Goal: Information Seeking & Learning: Find specific fact

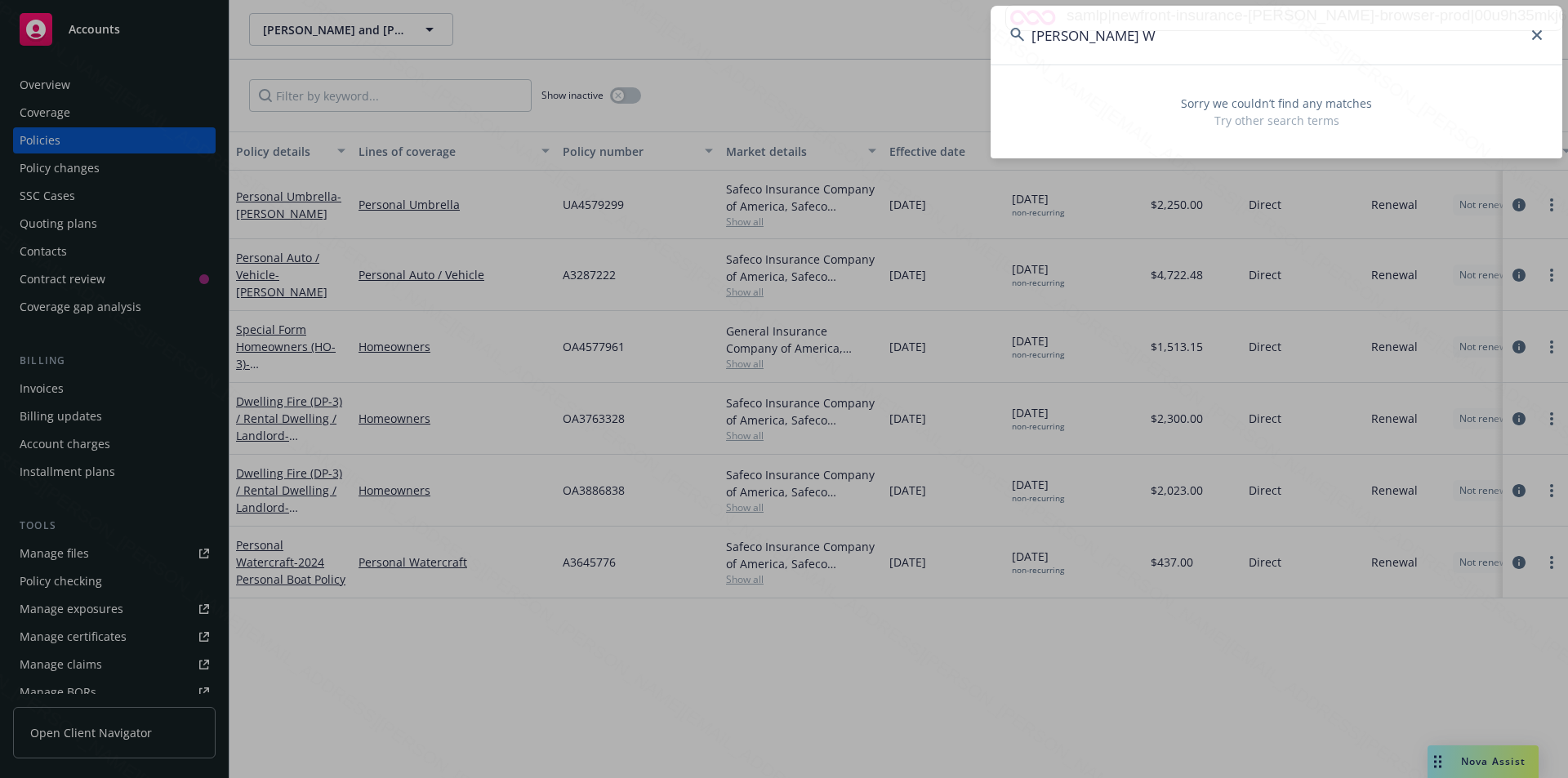
click at [1177, 39] on input "[PERSON_NAME] W" at bounding box center [1276, 35] width 571 height 59
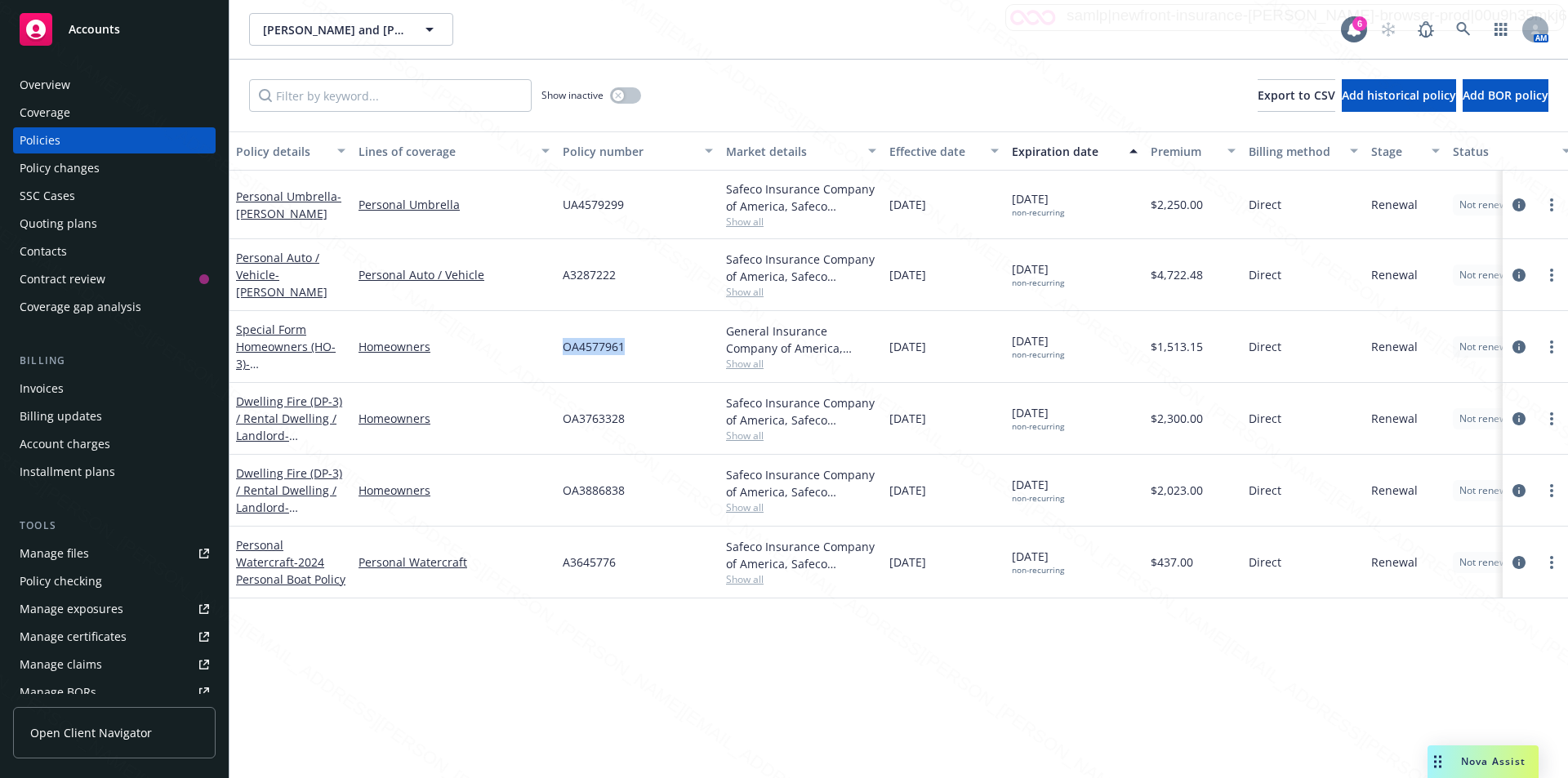
drag, startPoint x: 629, startPoint y: 343, endPoint x: 557, endPoint y: 349, distance: 72.2
click at [557, 349] on div "OA4577961" at bounding box center [638, 347] width 163 height 72
drag, startPoint x: 630, startPoint y: 423, endPoint x: 561, endPoint y: 421, distance: 69.0
click at [561, 421] on div "OA3763328" at bounding box center [638, 419] width 163 height 72
copy span "OA3763328"
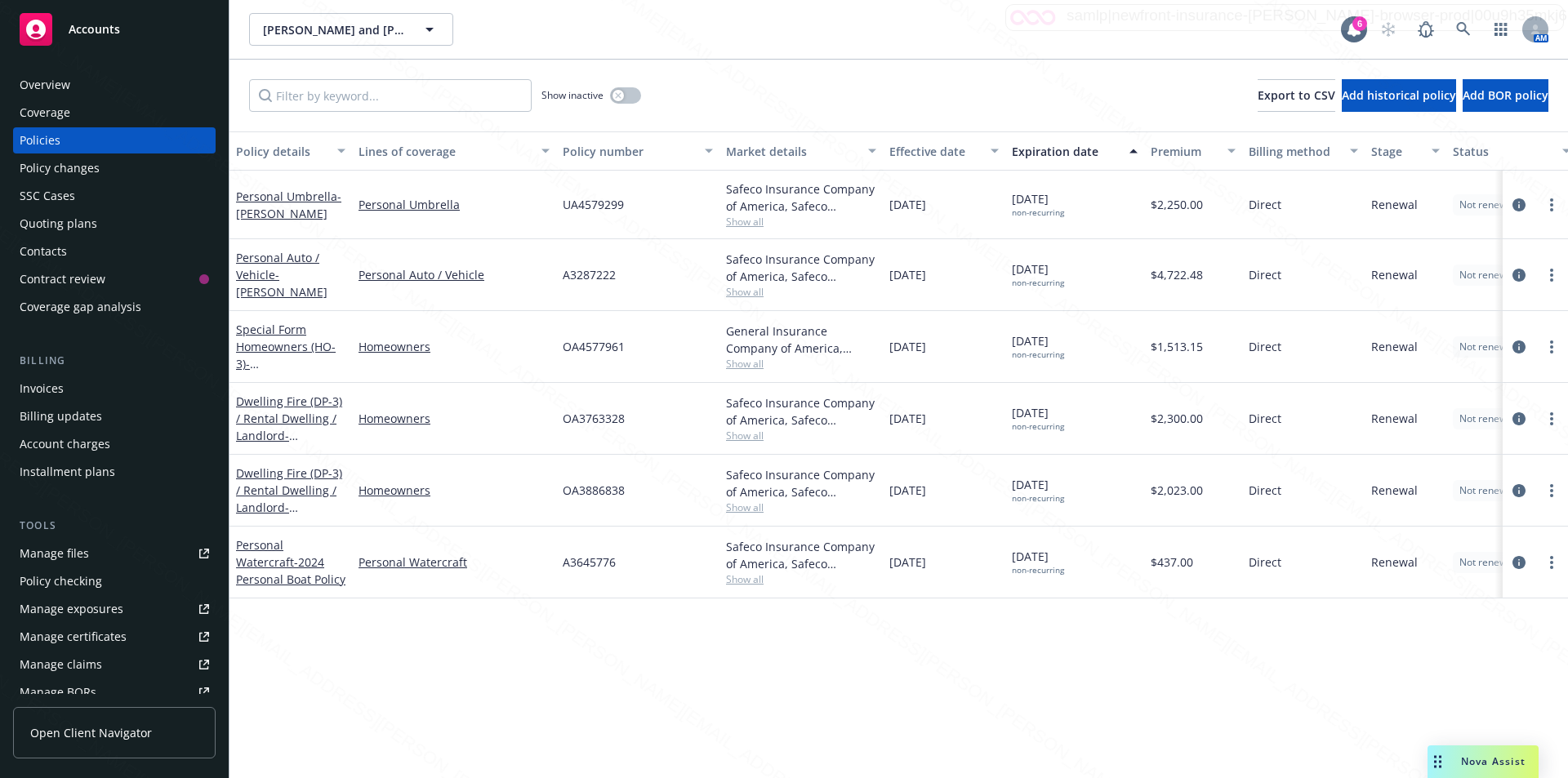
click at [634, 492] on div "OA3886838" at bounding box center [638, 491] width 163 height 72
drag, startPoint x: 559, startPoint y: 492, endPoint x: 630, endPoint y: 488, distance: 71.1
click at [630, 488] on div "OA3886838" at bounding box center [638, 491] width 163 height 72
copy span "OA3886838"
click at [280, 509] on link "Dwelling Fire (DP-3) / Rental Dwelling / Landlord - [STREET_ADDRESS]" at bounding box center [289, 498] width 106 height 67
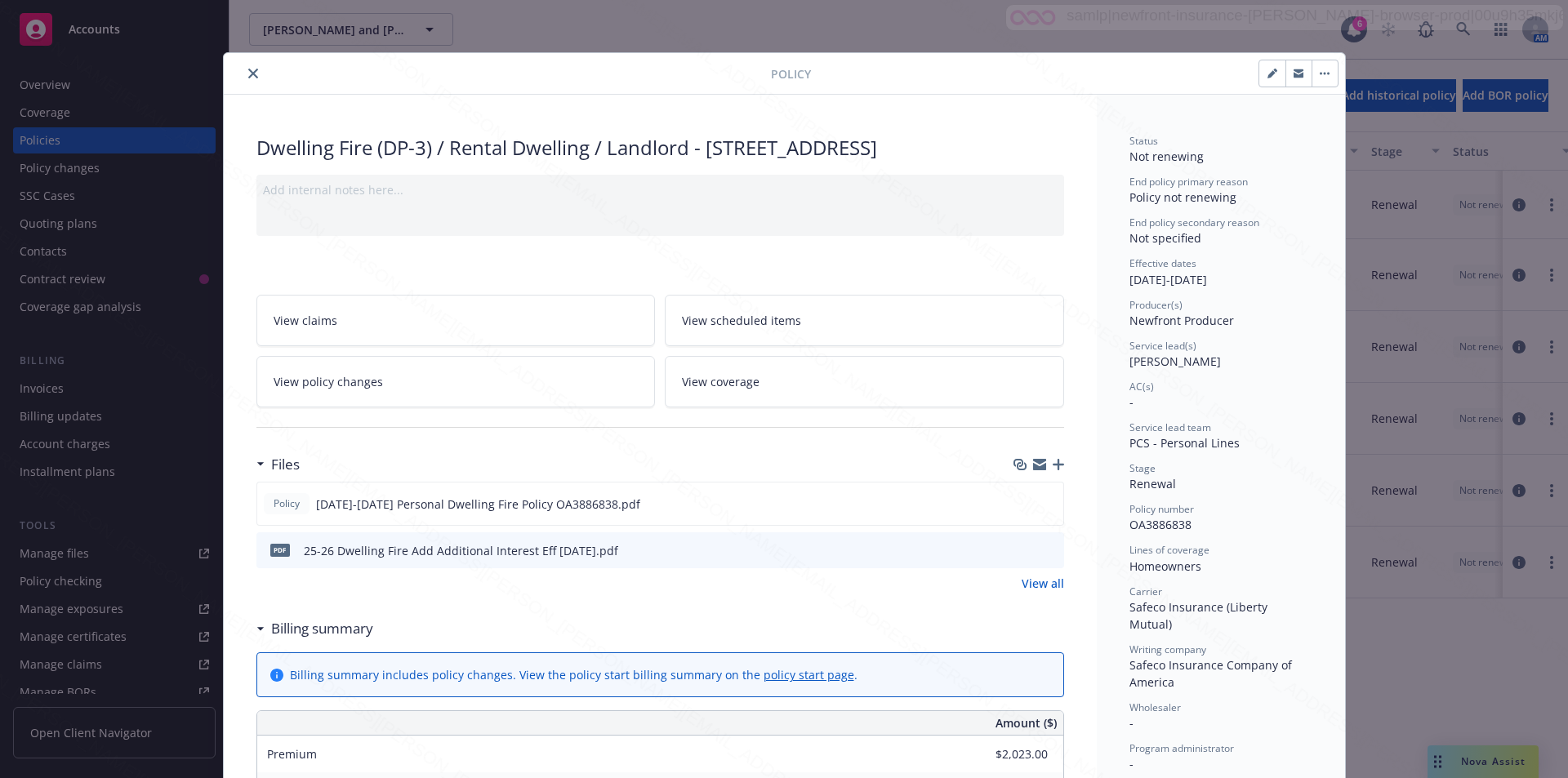
click at [249, 71] on icon "close" at bounding box center [253, 73] width 9 height 9
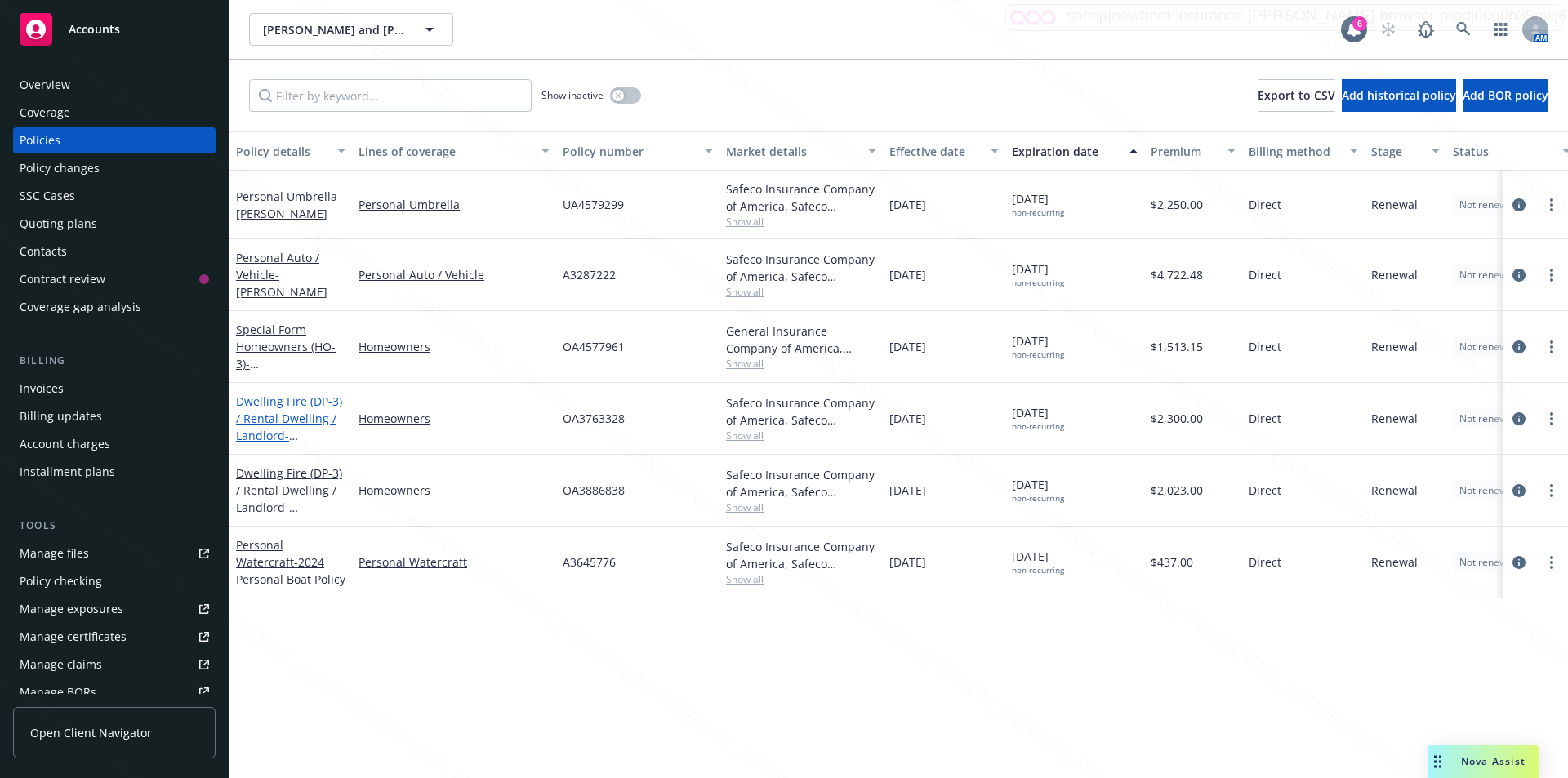
click at [278, 433] on link "Dwelling Fire (DP-3) / Rental Dwelling / Landlord - [STREET_ADDRESS]" at bounding box center [289, 426] width 106 height 67
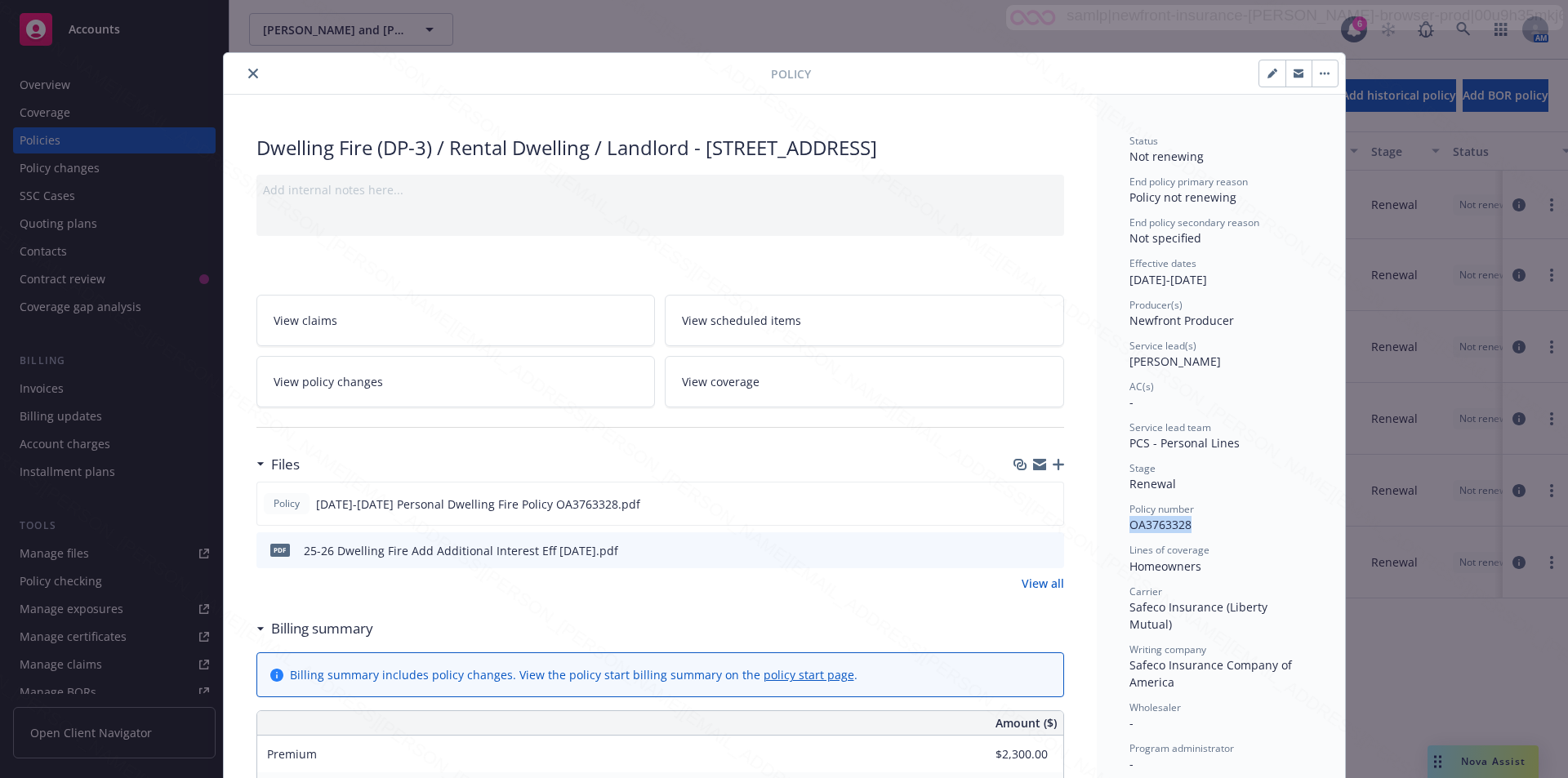
drag, startPoint x: 1187, startPoint y: 528, endPoint x: 1126, endPoint y: 523, distance: 61.2
click at [1130, 523] on div "Policy number OA3763328" at bounding box center [1221, 517] width 183 height 31
copy span "OA3763328"
click at [249, 72] on icon "close" at bounding box center [253, 73] width 9 height 9
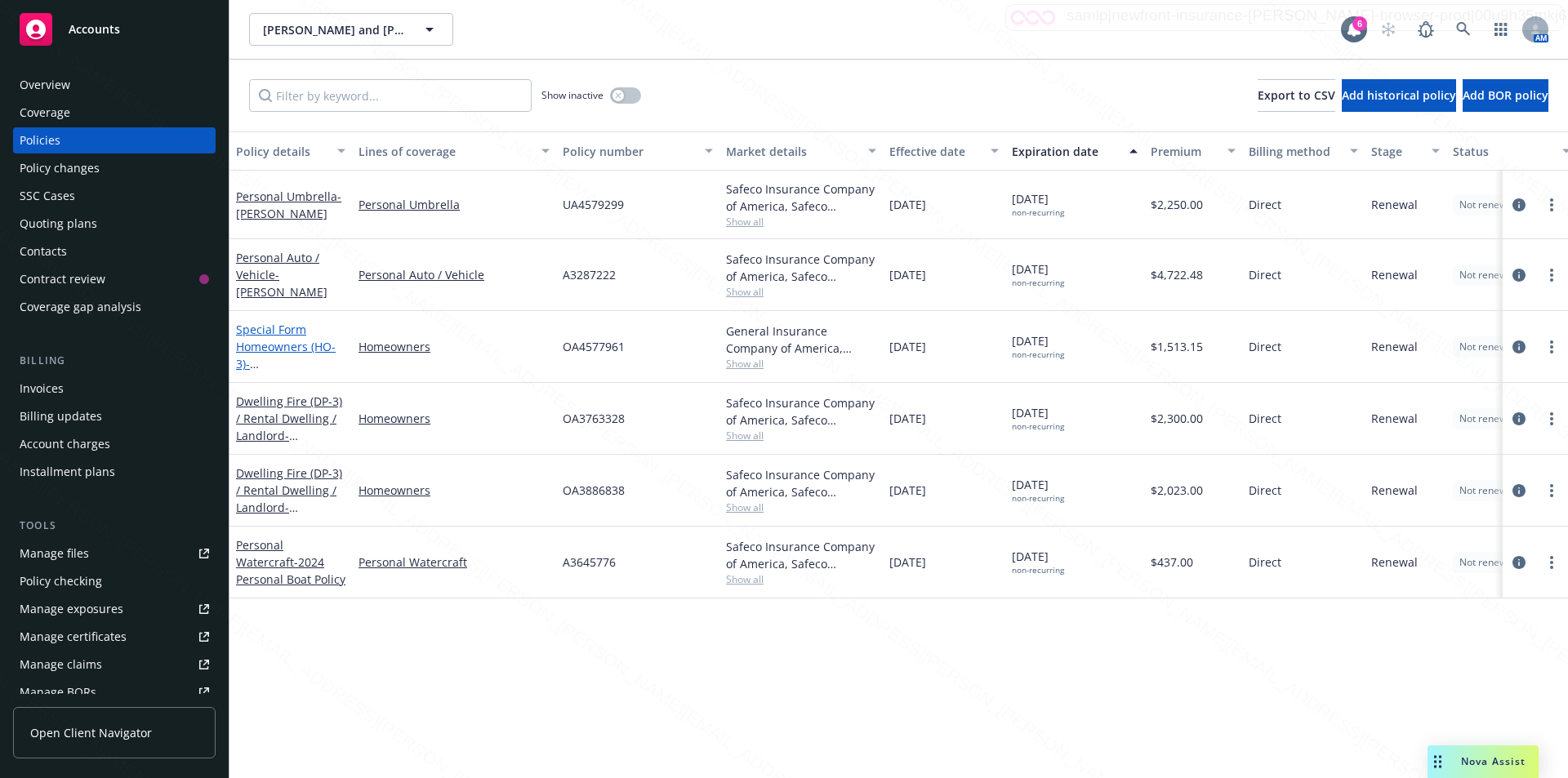
click at [311, 347] on link "Special Form Homeowners (HO-3) - [STREET_ADDRESS]" at bounding box center [288, 355] width 104 height 67
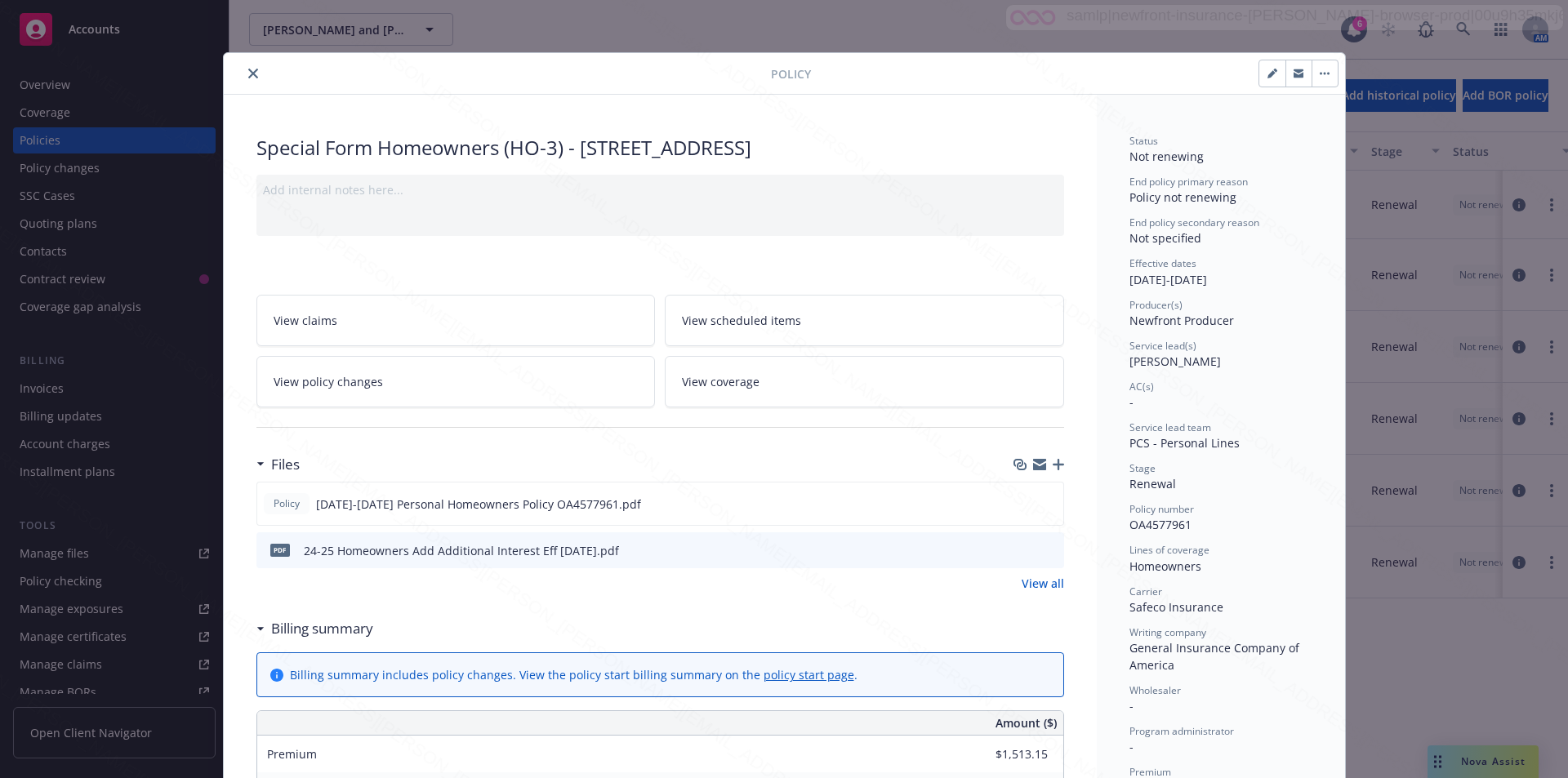
click at [243, 72] on button "close" at bounding box center [252, 73] width 20 height 20
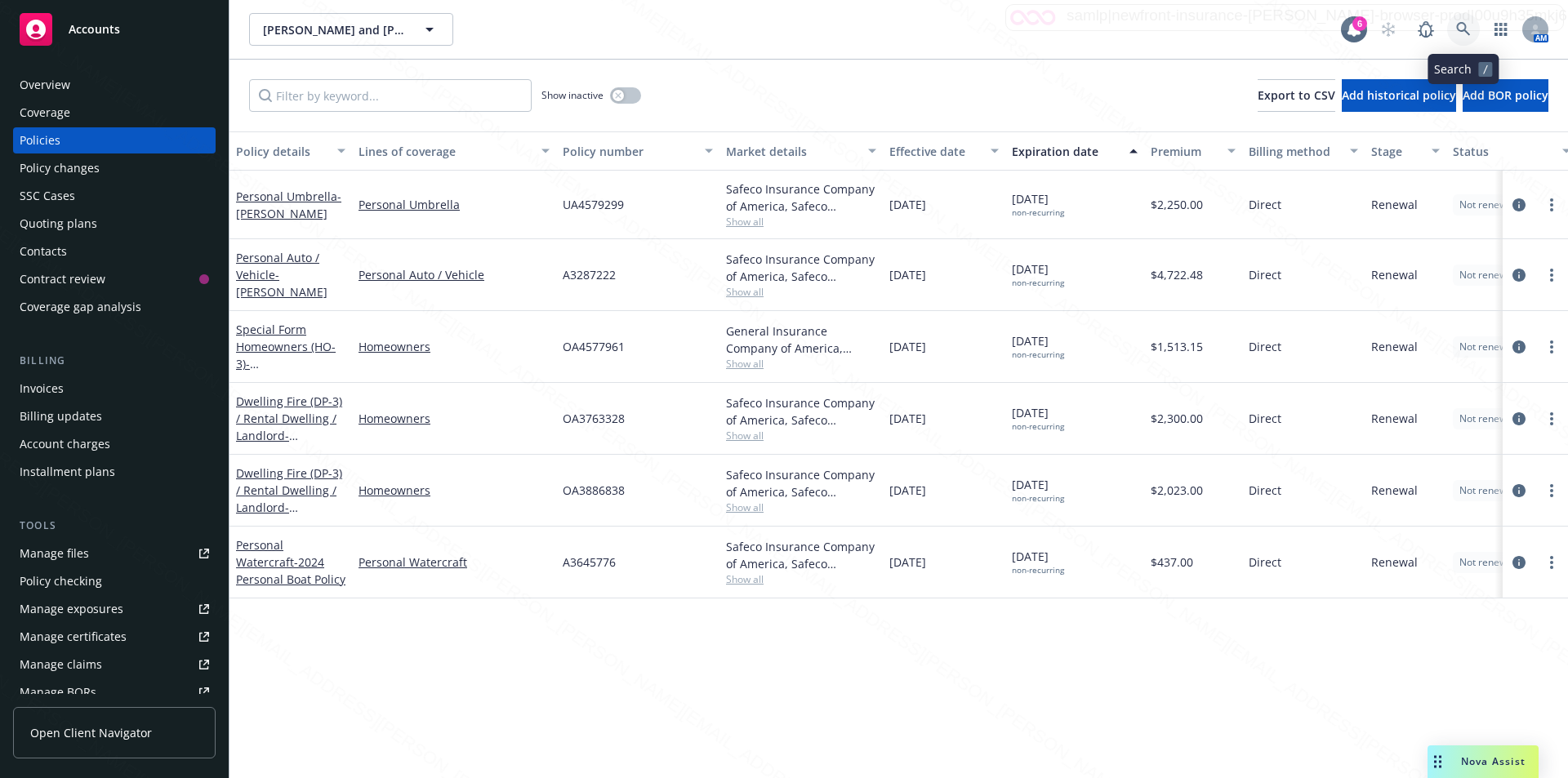
click at [1455, 21] on link at bounding box center [1463, 29] width 33 height 33
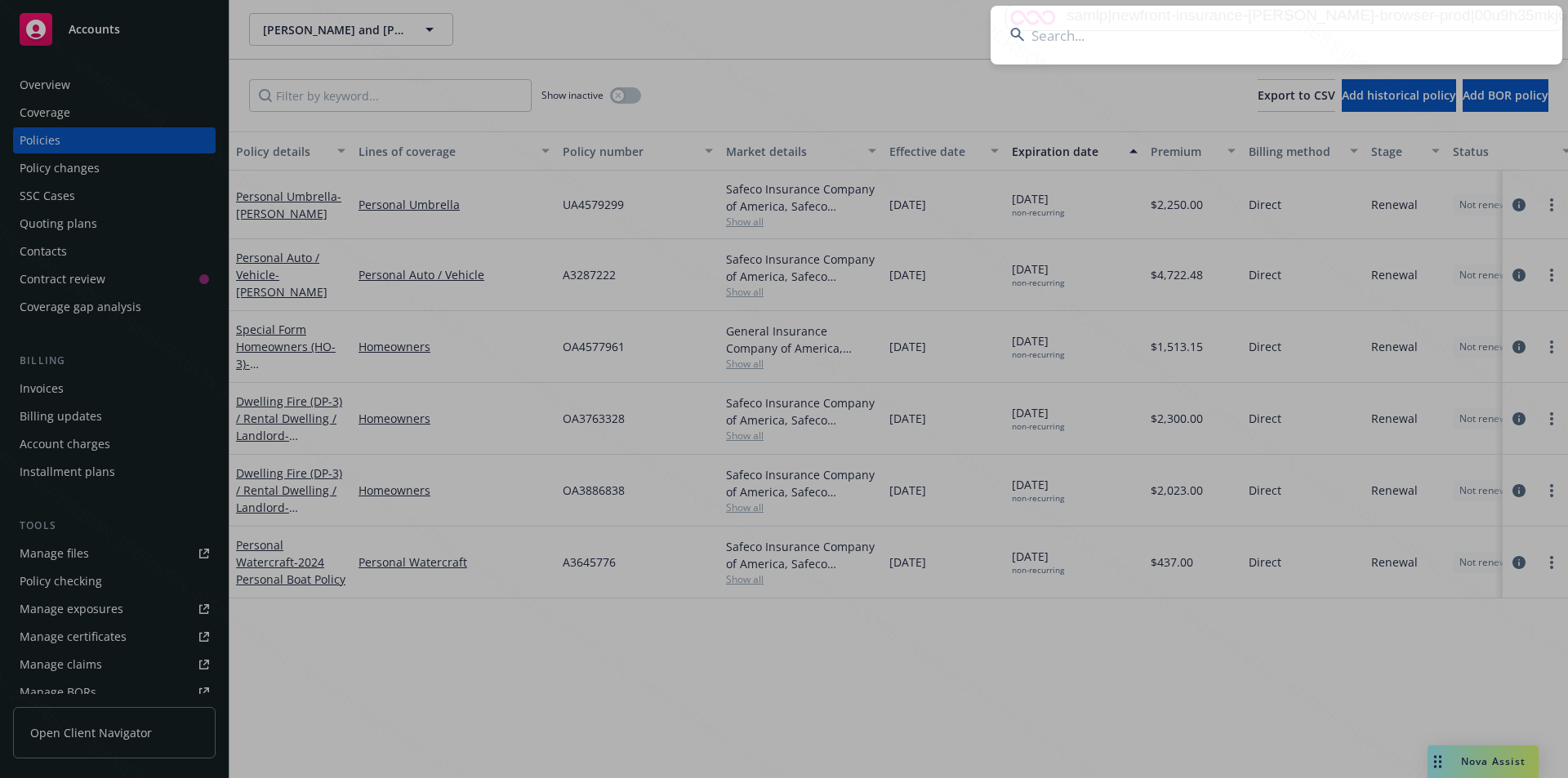
click at [1197, 40] on input at bounding box center [1276, 35] width 571 height 59
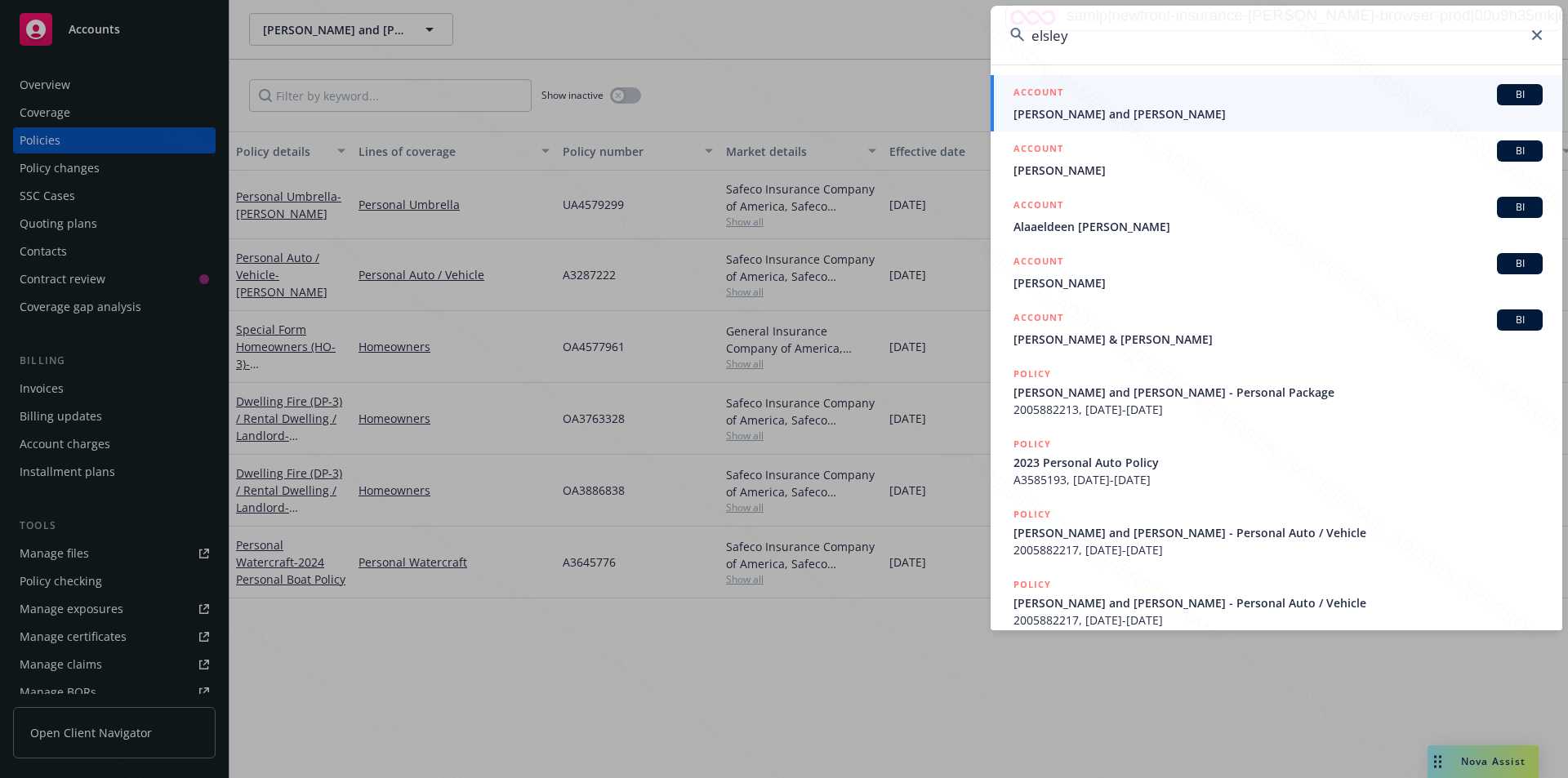
type input "elsley"
click at [1089, 120] on span "[PERSON_NAME] and [PERSON_NAME]" at bounding box center [1278, 114] width 529 height 17
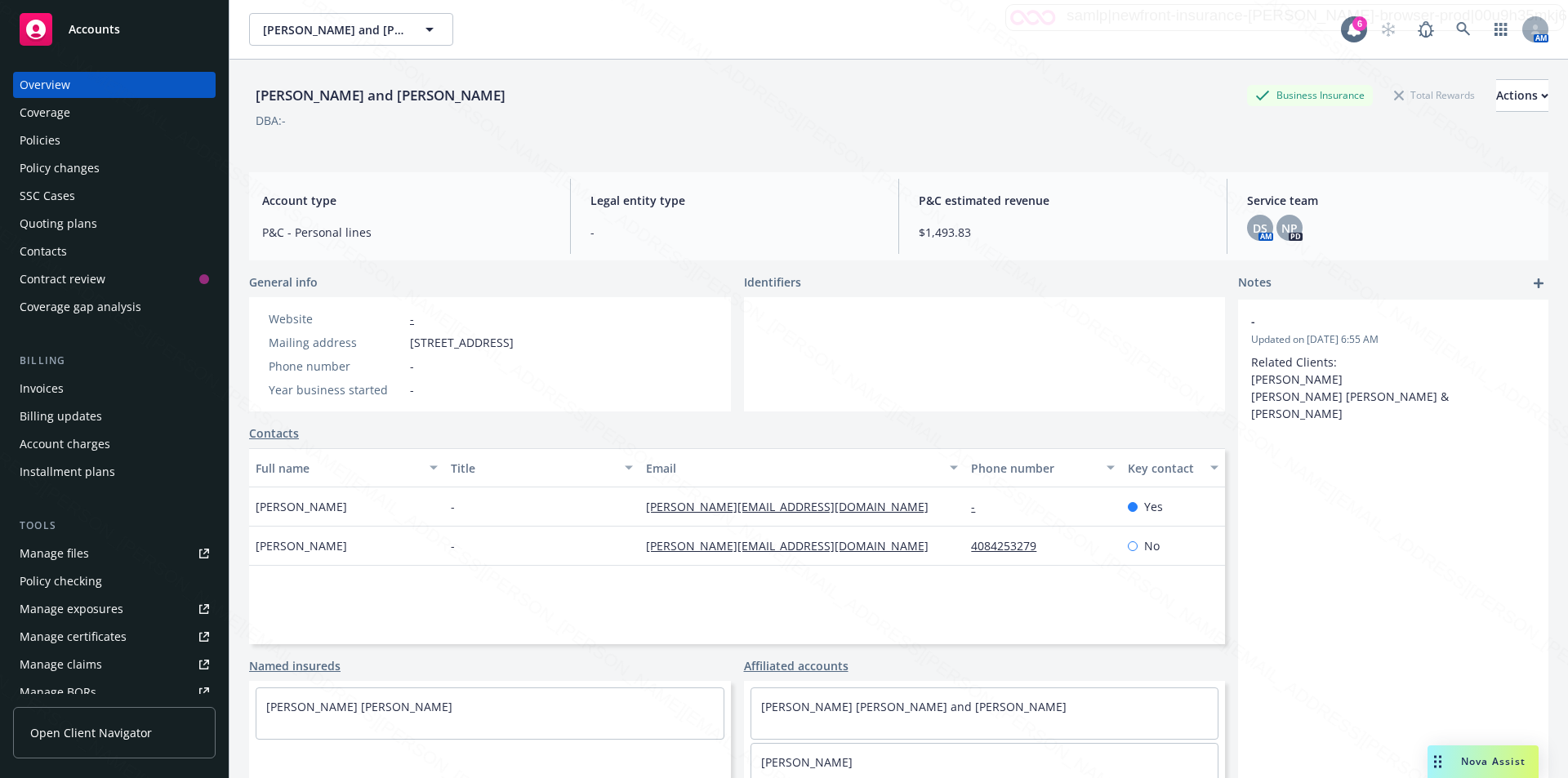
click at [1294, 465] on div "- Updated on [DATE] 6:55 AM Related Clients: [PERSON_NAME] [PERSON_NAME] [PERSO…" at bounding box center [1393, 565] width 311 height 531
drag, startPoint x: 410, startPoint y: 346, endPoint x: 491, endPoint y: 343, distance: 81.1
click at [491, 343] on span "[STREET_ADDRESS]" at bounding box center [462, 343] width 104 height 17
copy span "[STREET_ADDRESS]"
click at [41, 139] on div "Policies" at bounding box center [40, 141] width 41 height 26
